Goal: Transaction & Acquisition: Book appointment/travel/reservation

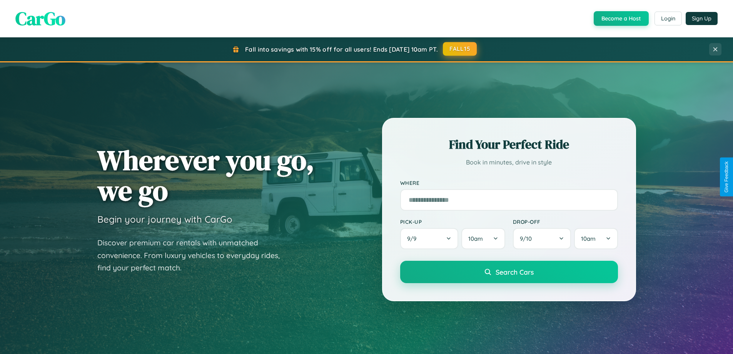
click at [460, 49] on button "FALL15" at bounding box center [460, 49] width 34 height 14
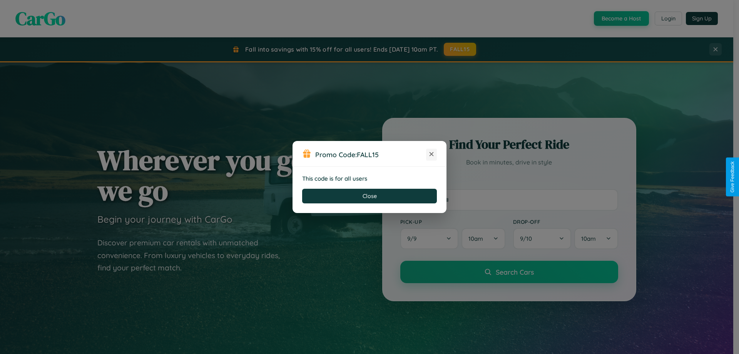
click at [432, 154] on icon at bounding box center [432, 154] width 8 height 8
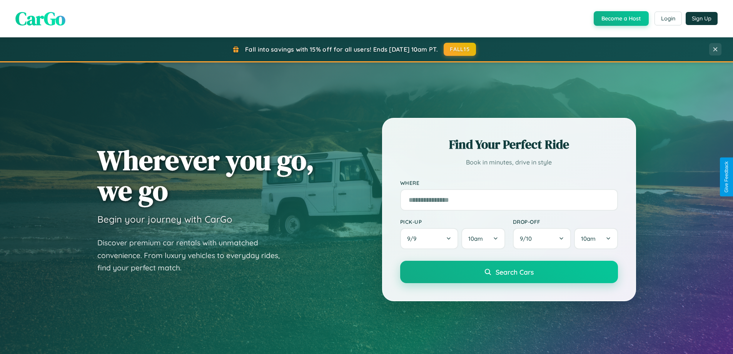
scroll to position [1237, 0]
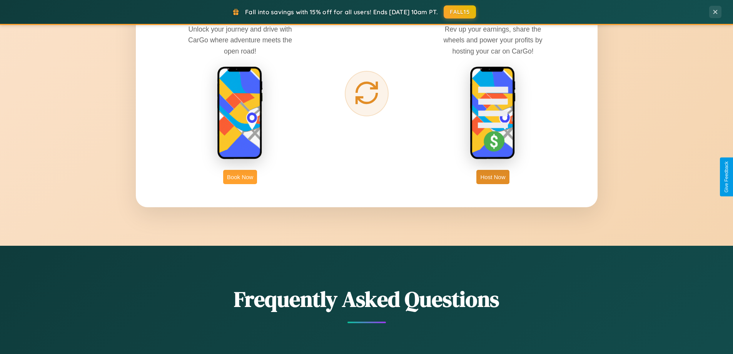
click at [240, 177] on button "Book Now" at bounding box center [240, 177] width 34 height 14
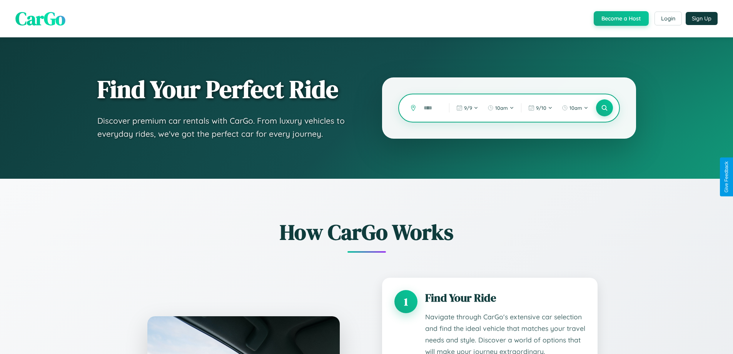
click at [431, 108] on input "text" at bounding box center [431, 107] width 22 height 13
type input "*****"
